Goal: Task Accomplishment & Management: Use online tool/utility

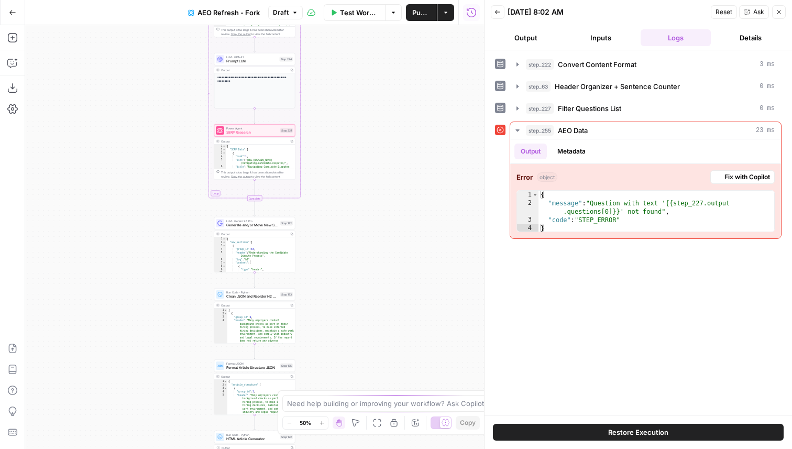
click at [359, 295] on div "true false Workflow Set Inputs Inputs Content Processing Convert Content Format…" at bounding box center [254, 237] width 459 height 424
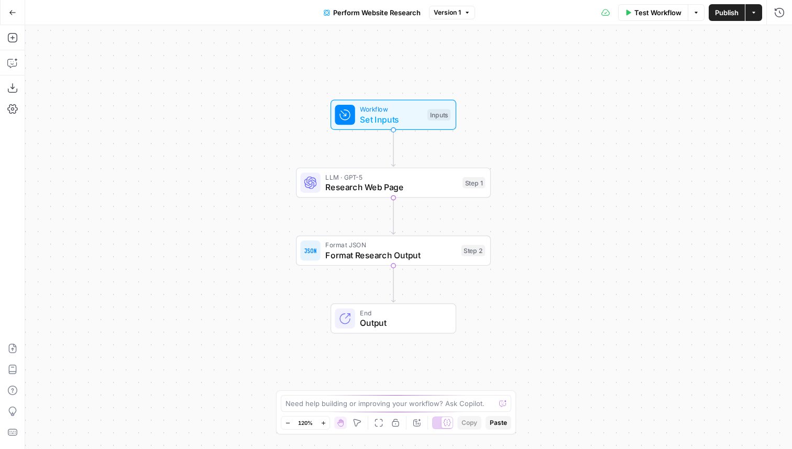
drag, startPoint x: 228, startPoint y: 289, endPoint x: 207, endPoint y: 260, distance: 35.6
click at [207, 260] on div "Workflow Set Inputs Inputs LLM · GPT-5 Research Web Page Step 1 Format JSON For…" at bounding box center [408, 237] width 767 height 424
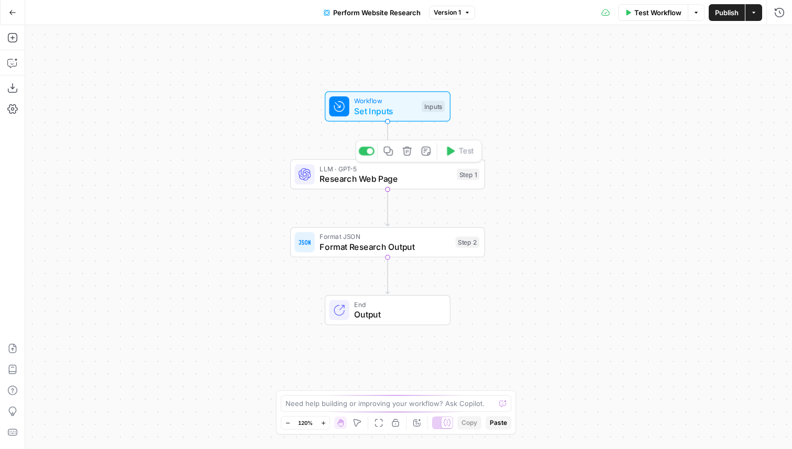
click at [367, 184] on span "Research Web Page" at bounding box center [385, 178] width 132 height 13
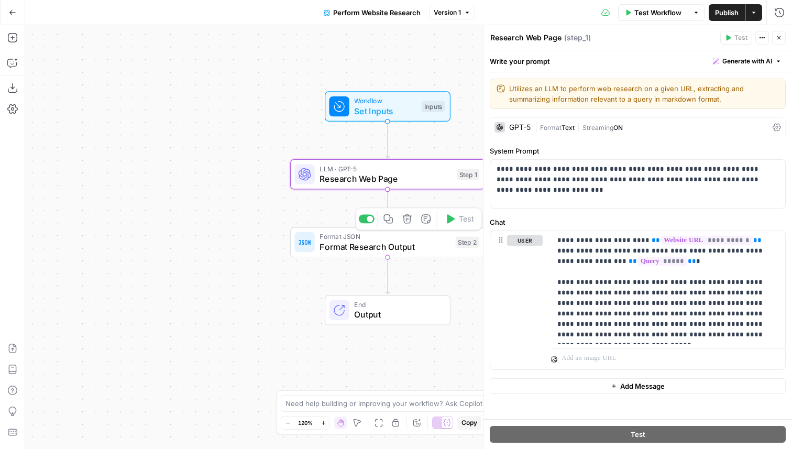
click at [393, 242] on span "Format Research Output" at bounding box center [384, 246] width 131 height 13
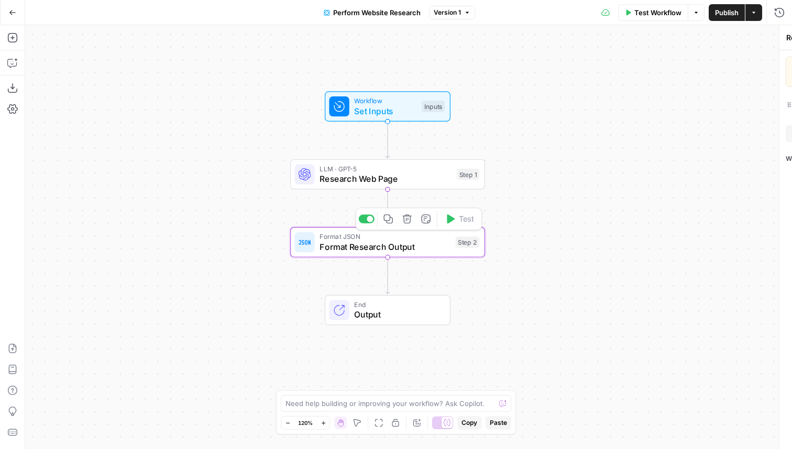
type textarea "Format Research Output"
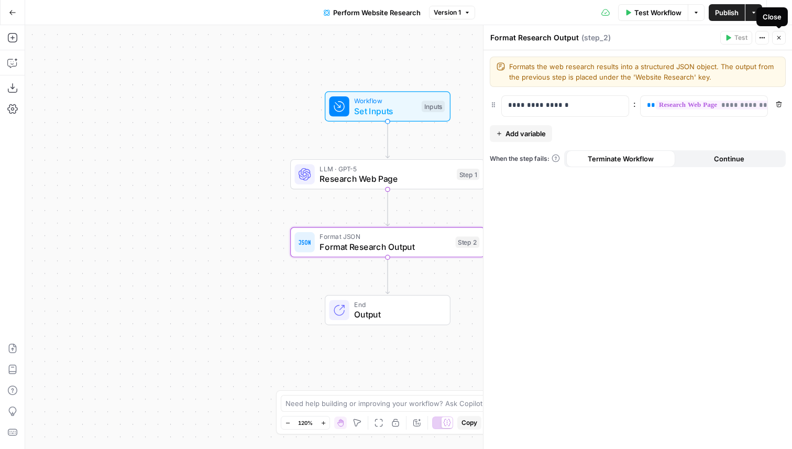
click at [780, 35] on icon "button" at bounding box center [778, 38] width 6 height 6
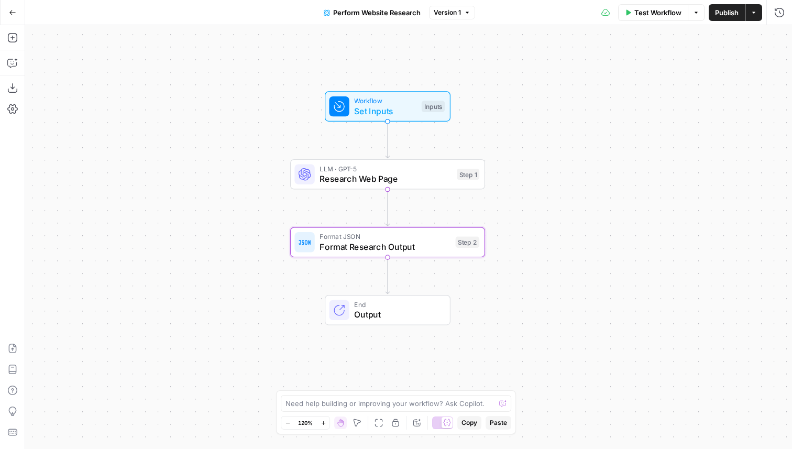
click at [108, 80] on div "Workflow Set Inputs Inputs LLM · GPT-5 Research Web Page Step 1 Format JSON For…" at bounding box center [408, 237] width 767 height 424
